Goal: Information Seeking & Learning: Learn about a topic

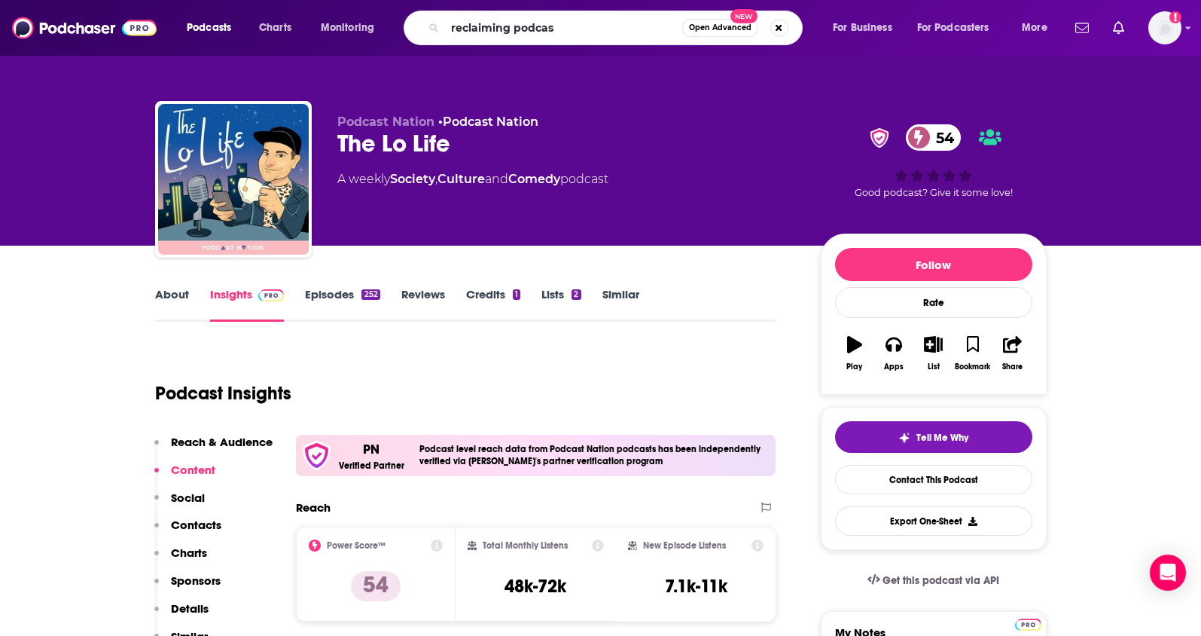
type input "reclaiming podcast"
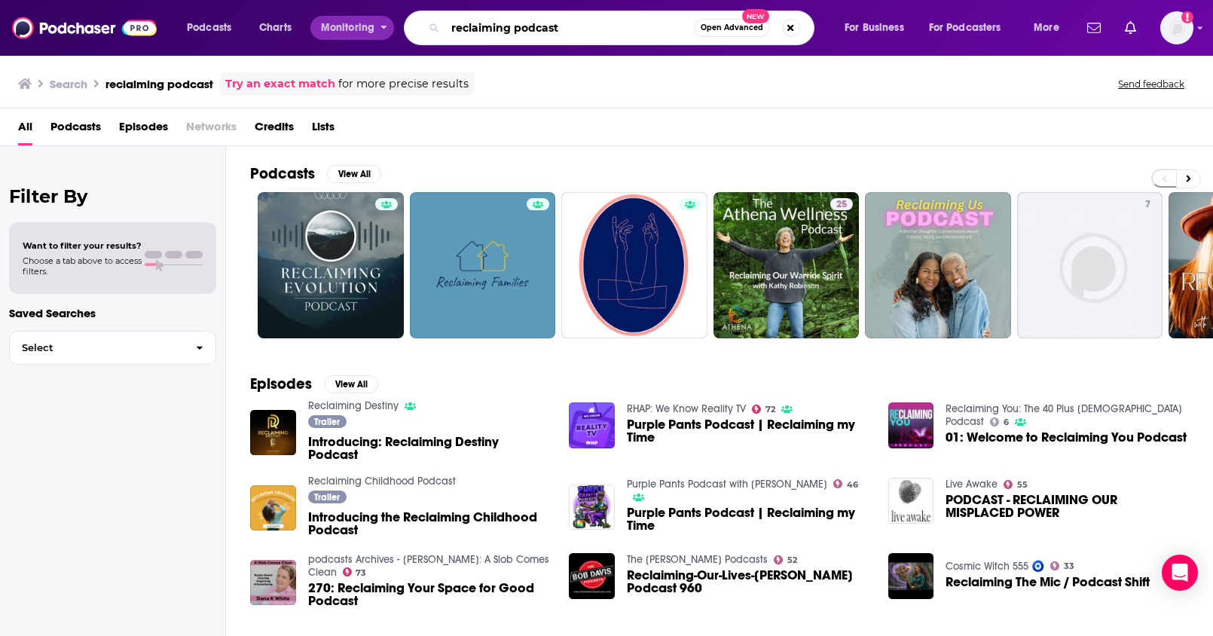
drag, startPoint x: 571, startPoint y: 35, endPoint x: 375, endPoint y: 15, distance: 196.8
click at [375, 15] on div "Podcasts Charts Monitoring reclaiming podcast Open Advanced New For Business Fo…" at bounding box center [624, 28] width 897 height 35
paste input "Reclaiming with [PERSON_NAME] - P"
drag, startPoint x: 634, startPoint y: 32, endPoint x: 682, endPoint y: 36, distance: 47.6
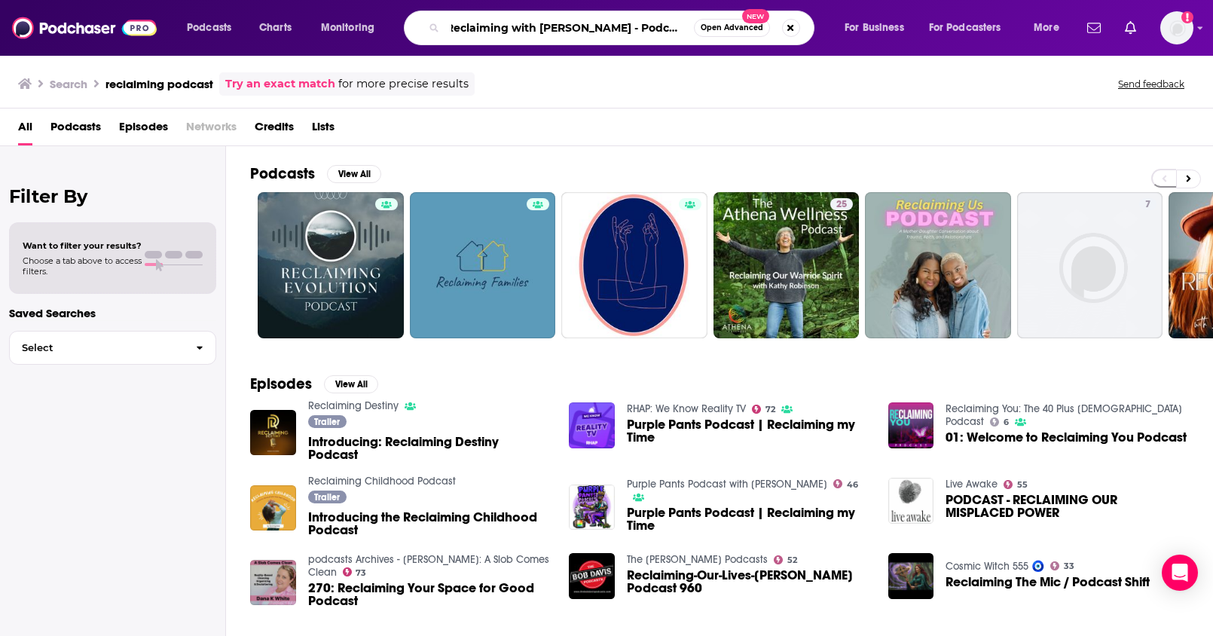
click at [682, 36] on input "Reclaiming with [PERSON_NAME] - Podcast" at bounding box center [569, 28] width 249 height 24
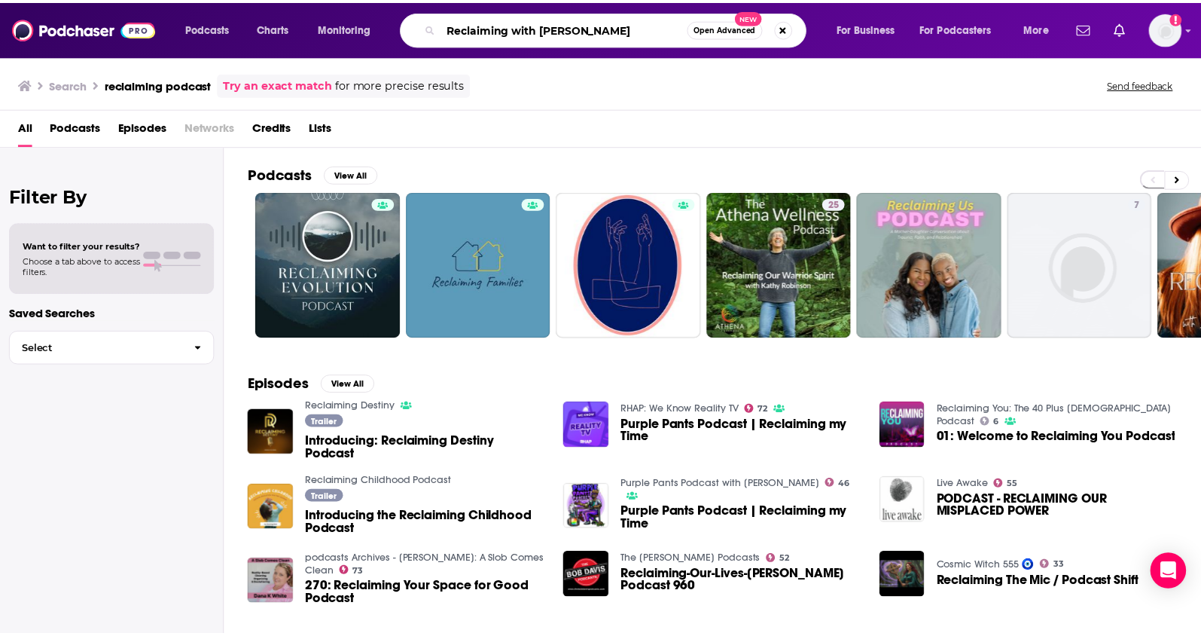
scroll to position [0, 0]
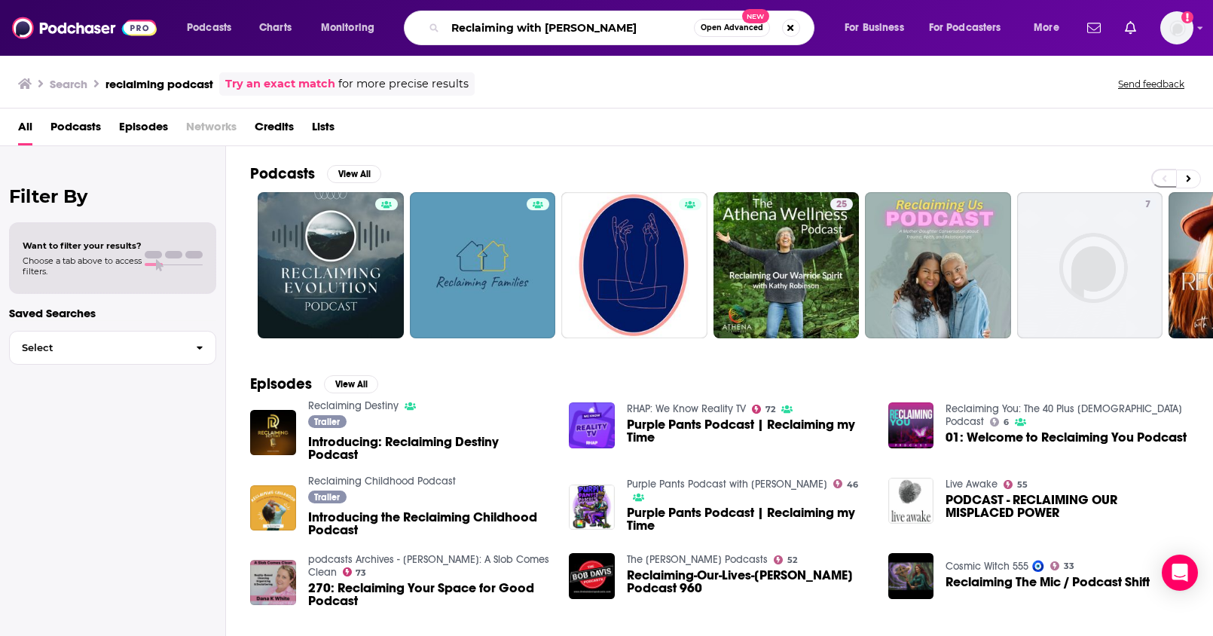
type input "Reclaiming with [PERSON_NAME]"
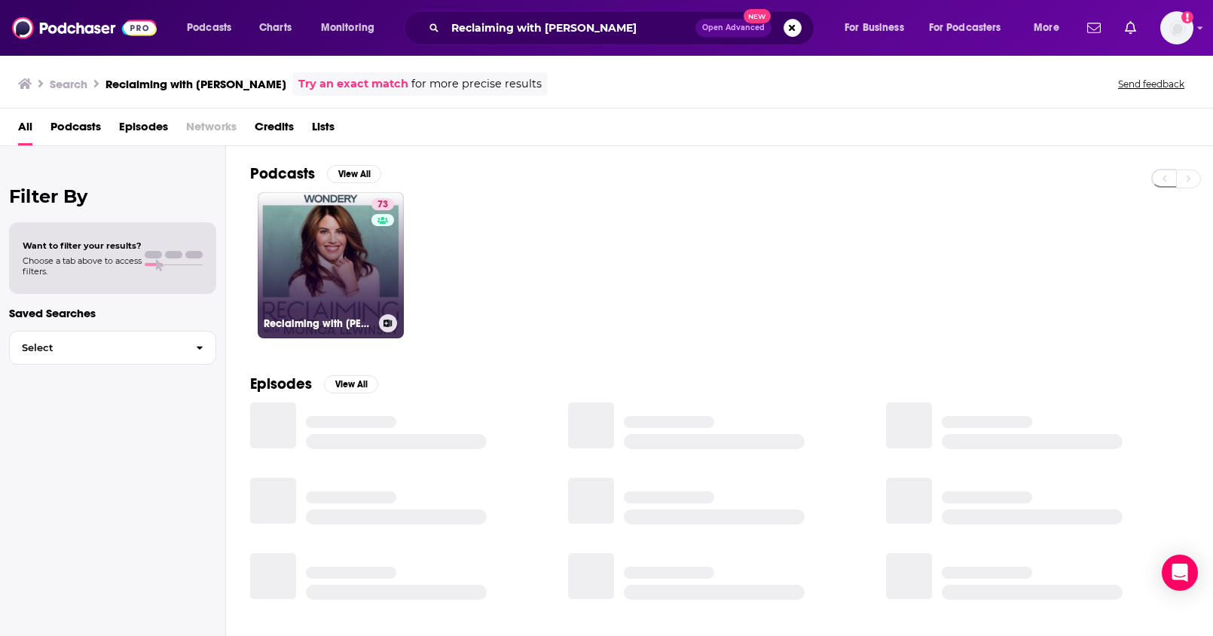
click at [365, 258] on link "73 Reclaiming with [PERSON_NAME]" at bounding box center [331, 265] width 146 height 146
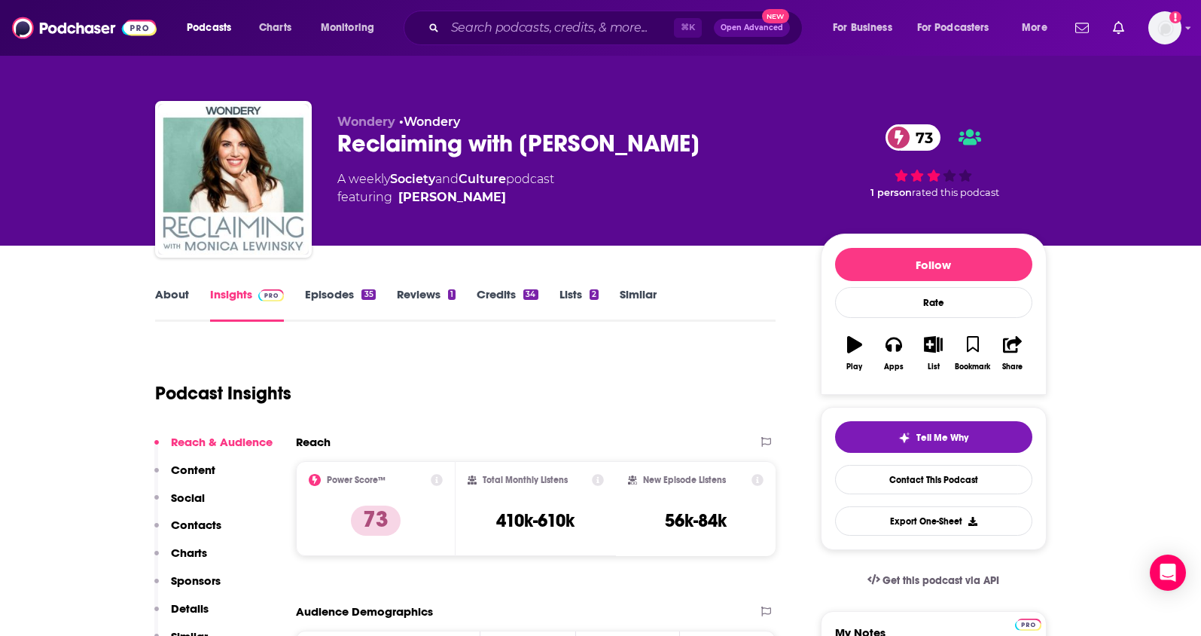
drag, startPoint x: 723, startPoint y: 145, endPoint x: 340, endPoint y: 148, distance: 383.4
click at [340, 148] on div "Reclaiming with [PERSON_NAME] 73" at bounding box center [566, 143] width 459 height 29
copy h2 "Reclaiming with [PERSON_NAME]"
drag, startPoint x: 517, startPoint y: 178, endPoint x: 393, endPoint y: 180, distance: 124.3
click at [393, 180] on div "A weekly Society and Culture podcast featuring [PERSON_NAME]" at bounding box center [445, 188] width 217 height 36
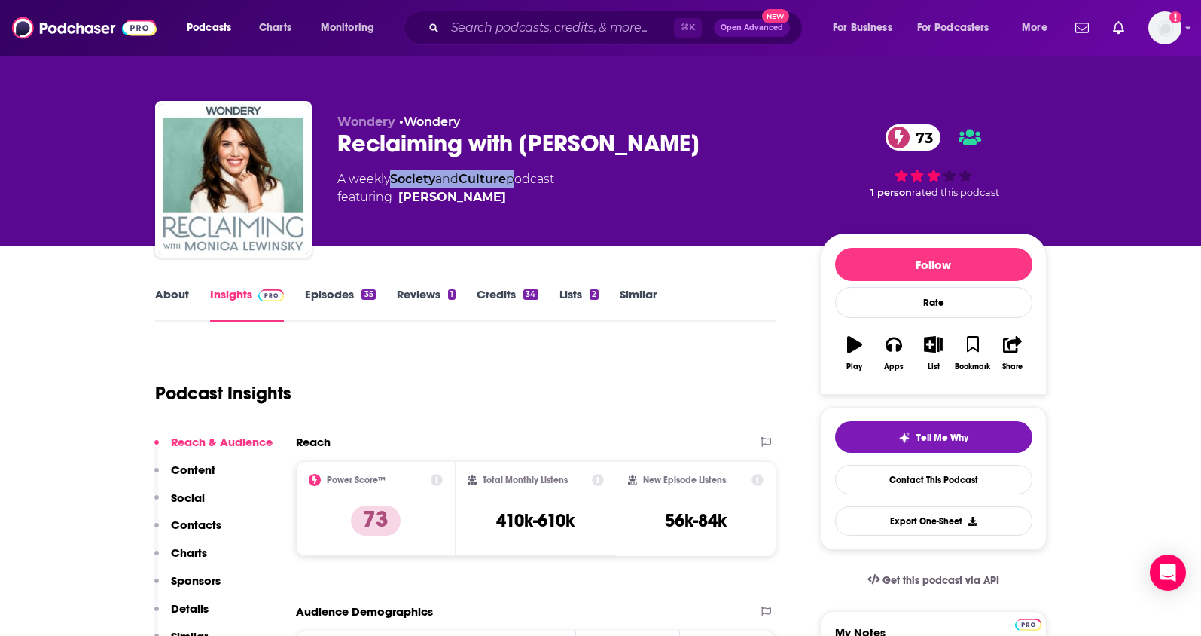
copy div "Society and Culture"
drag, startPoint x: 520, startPoint y: 202, endPoint x: 504, endPoint y: 206, distance: 17.0
click at [504, 206] on div "Wondery • Wondery Reclaiming with [PERSON_NAME] 73 A weekly Society and Culture…" at bounding box center [566, 174] width 459 height 121
copy span "[PERSON_NAME]"
drag, startPoint x: 582, startPoint y: 523, endPoint x: 498, endPoint y: 523, distance: 84.4
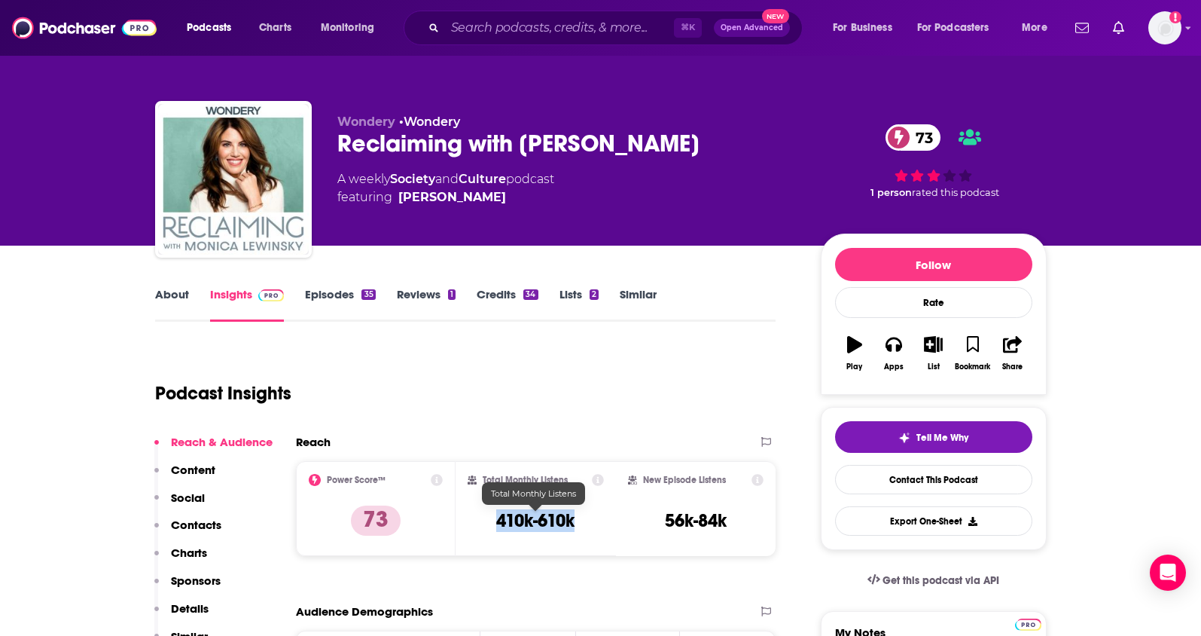
click at [498, 523] on div "Total Monthly Listens 410k-610k" at bounding box center [536, 508] width 136 height 69
copy h3 "410k-610k"
click at [199, 526] on p "Contacts" at bounding box center [196, 524] width 50 height 14
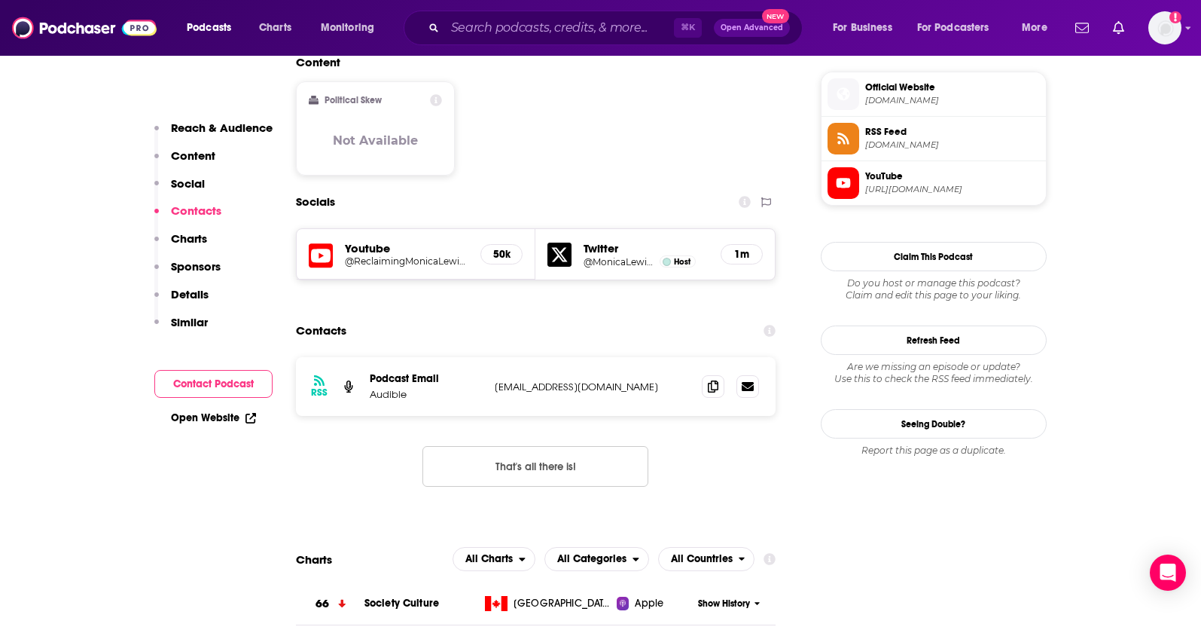
scroll to position [1219, 0]
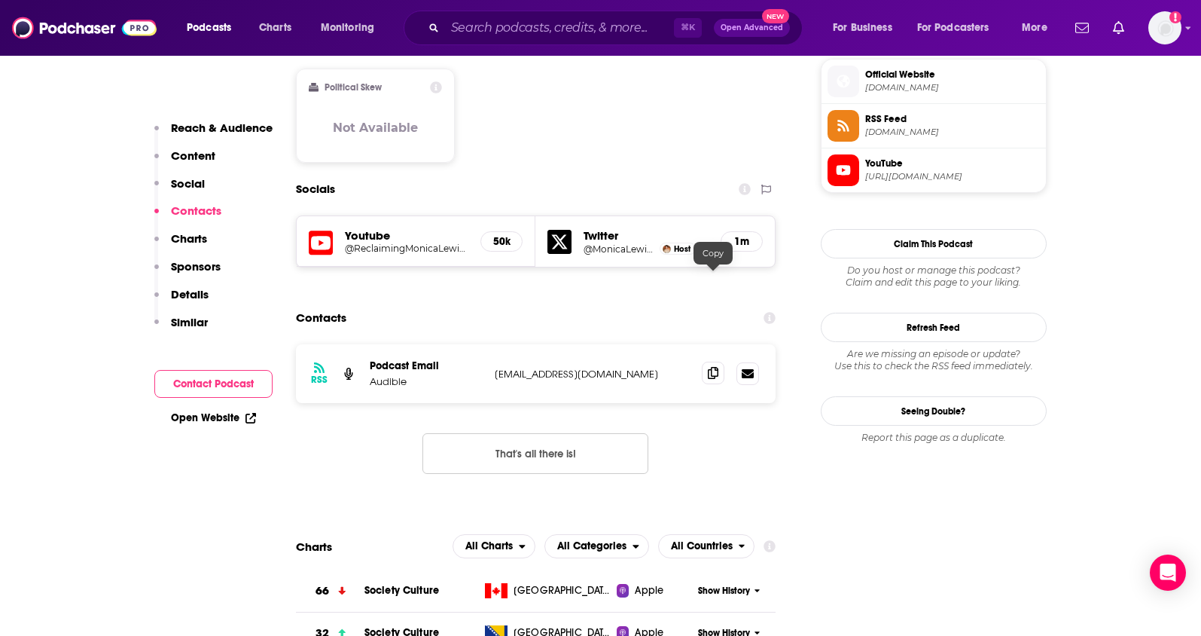
click at [719, 362] on span at bounding box center [713, 373] width 23 height 23
